Goal: Task Accomplishment & Management: Manage account settings

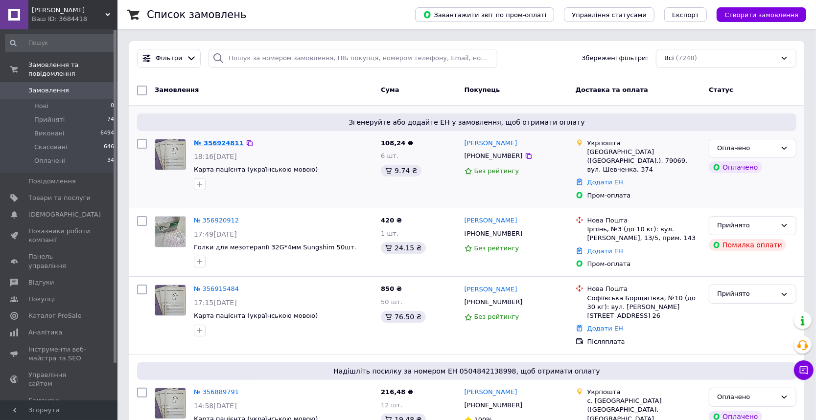
click at [216, 143] on link "№ 356924811" at bounding box center [219, 142] width 50 height 7
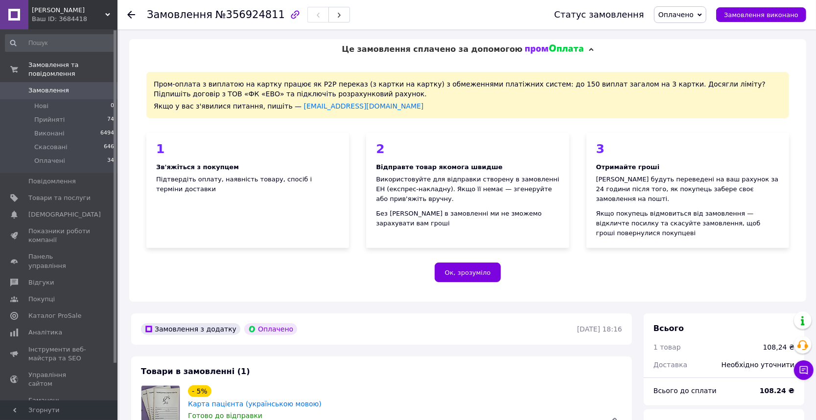
click at [53, 86] on span "Замовлення" at bounding box center [48, 90] width 41 height 9
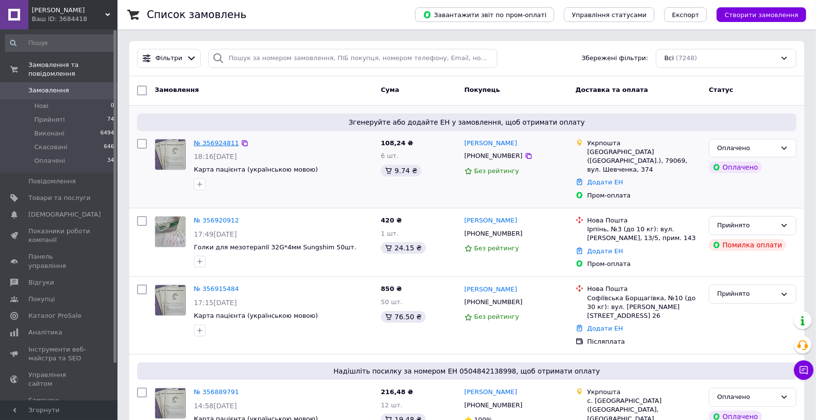
click at [214, 144] on link "№ 356924811" at bounding box center [216, 142] width 45 height 7
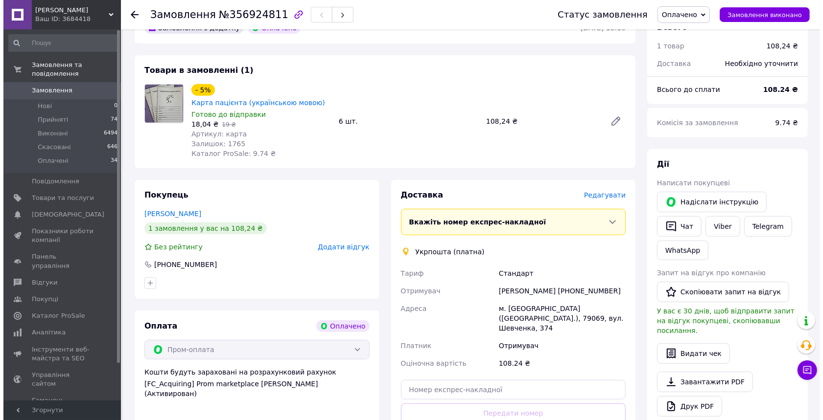
scroll to position [303, 0]
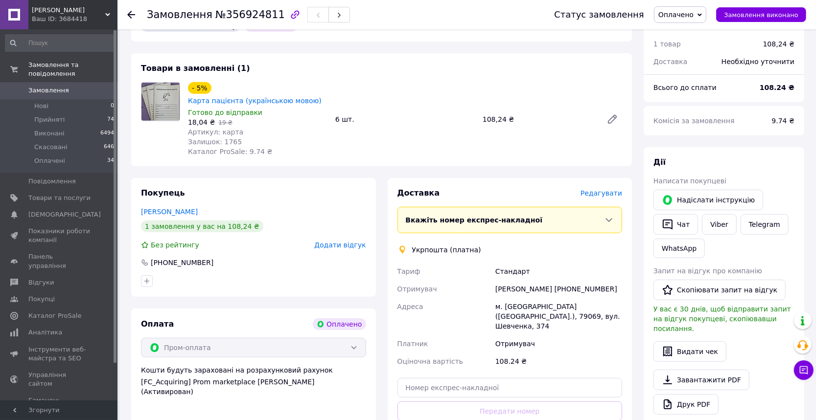
click at [599, 189] on span "Редагувати" at bounding box center [601, 193] width 42 height 8
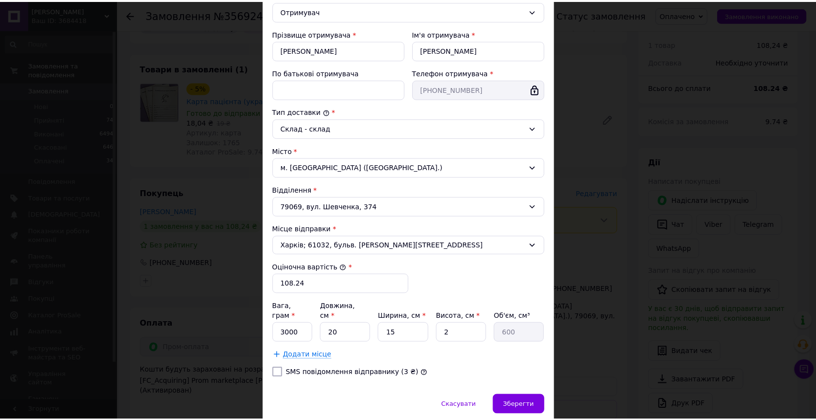
scroll to position [184, 0]
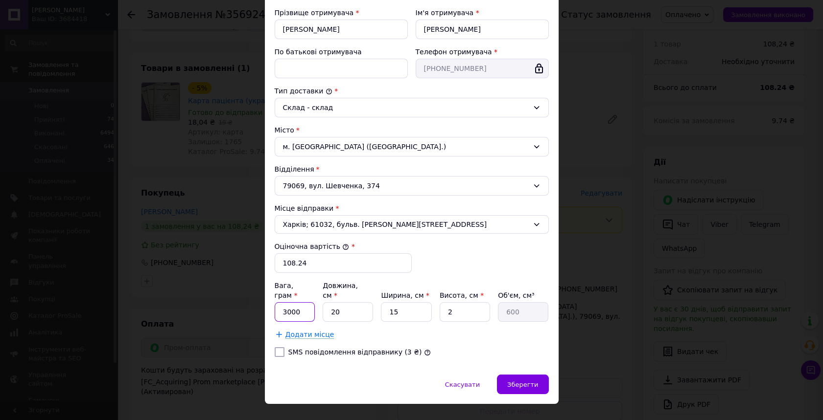
click at [308, 302] on input "3000" at bounding box center [295, 312] width 41 height 20
type input "300"
click at [332, 302] on input "20" at bounding box center [348, 312] width 50 height 20
type input "0"
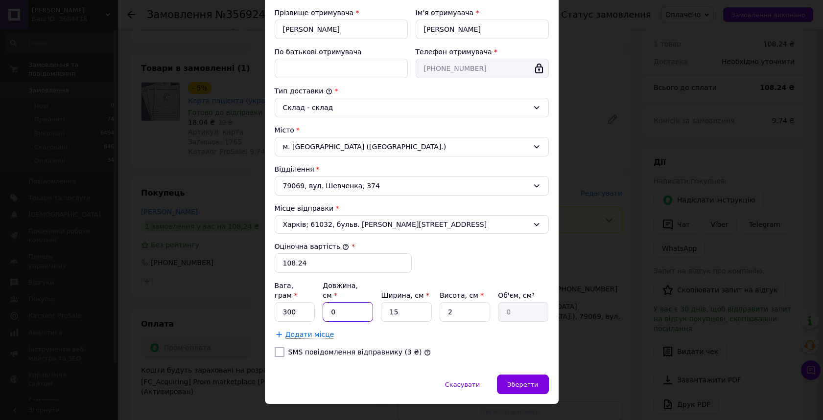
type input "10"
type input "300"
type input "10"
click at [535, 381] on span "Зберегти" at bounding box center [522, 384] width 31 height 7
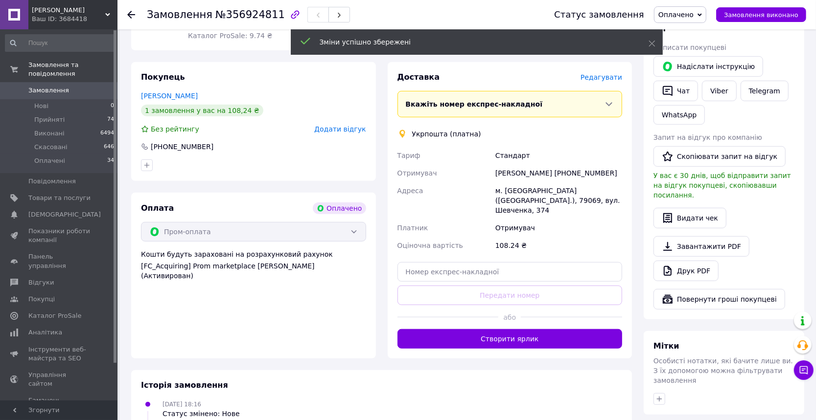
scroll to position [430, 0]
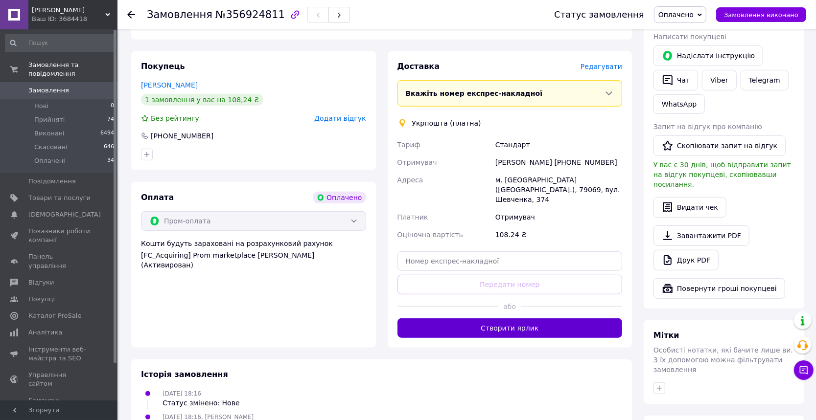
click at [576, 319] on button "Створити ярлик" at bounding box center [509, 329] width 225 height 20
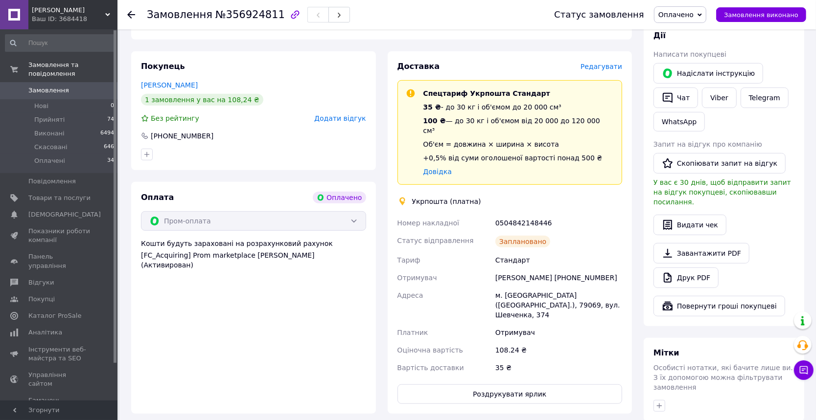
click at [34, 86] on span "Замовлення" at bounding box center [48, 90] width 41 height 9
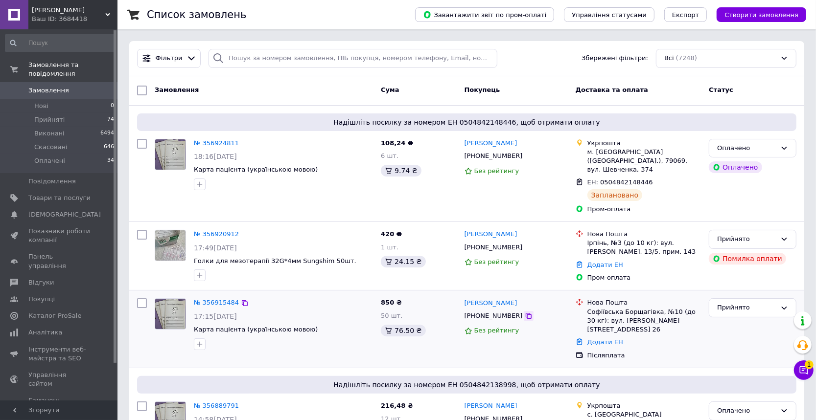
click at [526, 313] on icon at bounding box center [529, 316] width 6 height 6
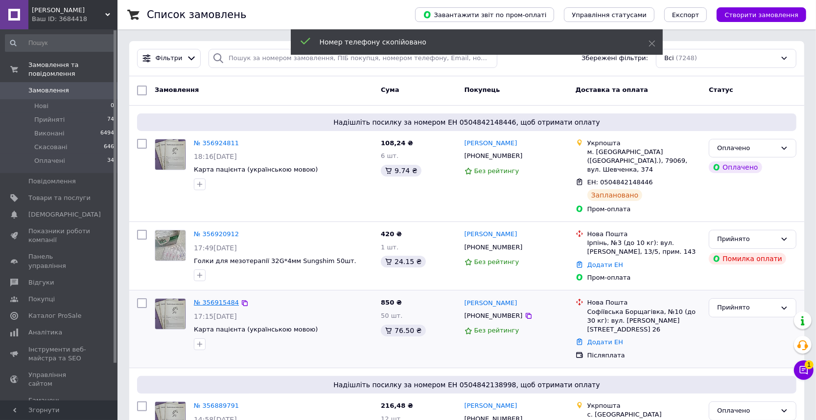
click at [218, 299] on link "№ 356915484" at bounding box center [216, 302] width 45 height 7
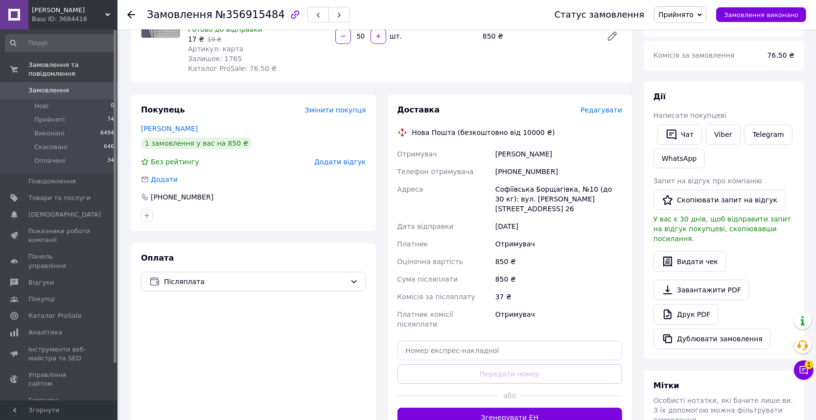
scroll to position [169, 0]
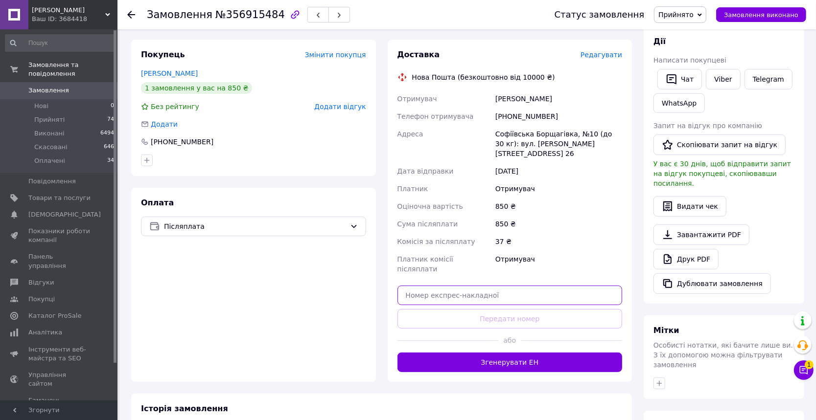
click at [535, 286] on input "text" at bounding box center [509, 296] width 225 height 20
paste input "20451225368434"
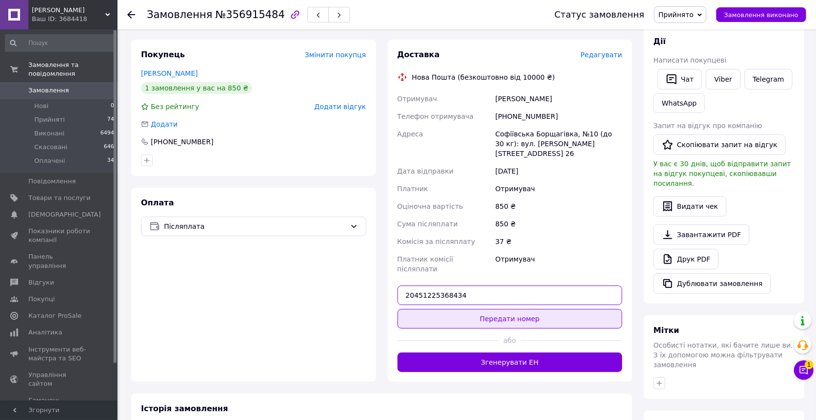
type input "20451225368434"
click at [454, 309] on button "Передати номер" at bounding box center [509, 319] width 225 height 20
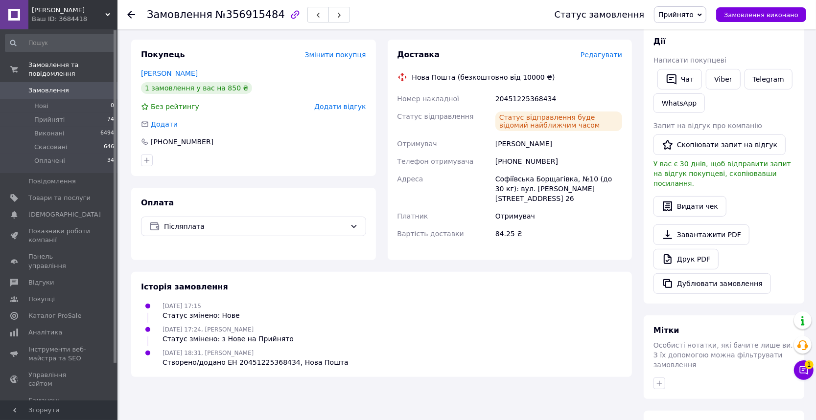
click at [55, 86] on span "Замовлення" at bounding box center [48, 90] width 41 height 9
